Goal: Task Accomplishment & Management: Manage account settings

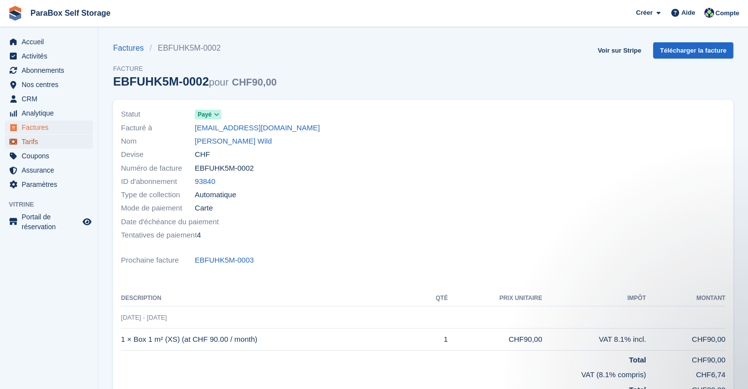
drag, startPoint x: 0, startPoint y: 0, endPoint x: 30, endPoint y: 148, distance: 151.1
click at [30, 148] on span "Tarifs" at bounding box center [51, 142] width 59 height 14
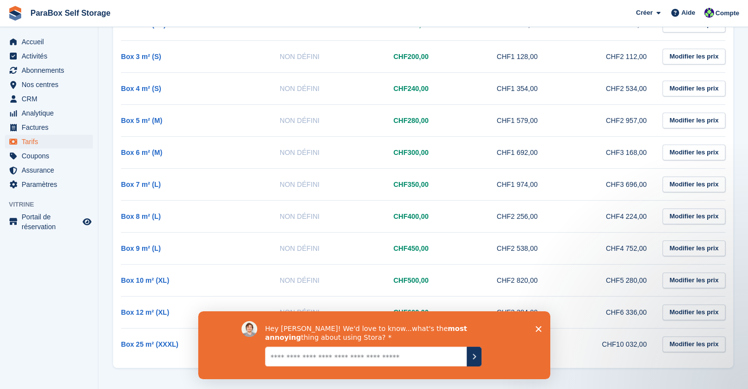
click at [537, 327] on polygon "Fermer l'enquête" at bounding box center [538, 329] width 6 height 6
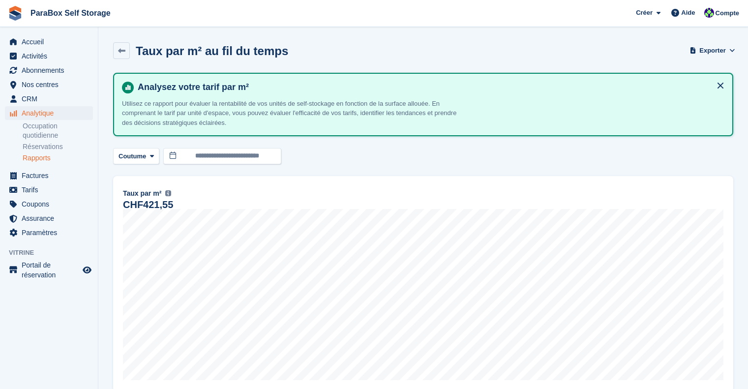
scroll to position [114, 0]
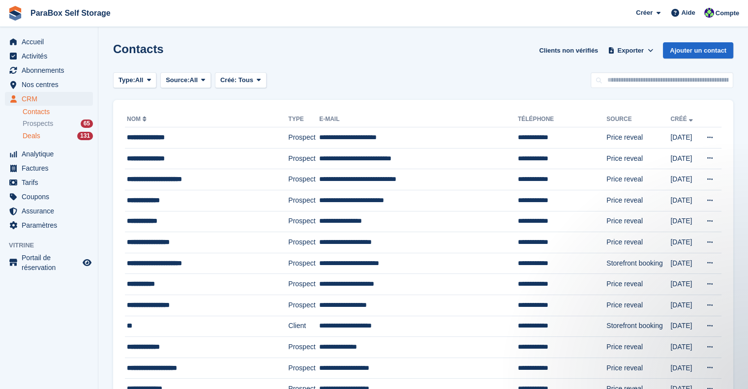
click at [66, 133] on div "Deals 131" at bounding box center [58, 135] width 70 height 9
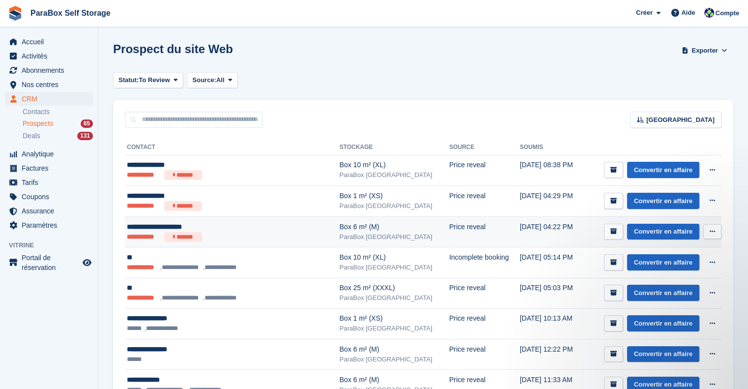
click at [234, 233] on ul "**********" at bounding box center [216, 237] width 179 height 10
